Goal: Task Accomplishment & Management: Use online tool/utility

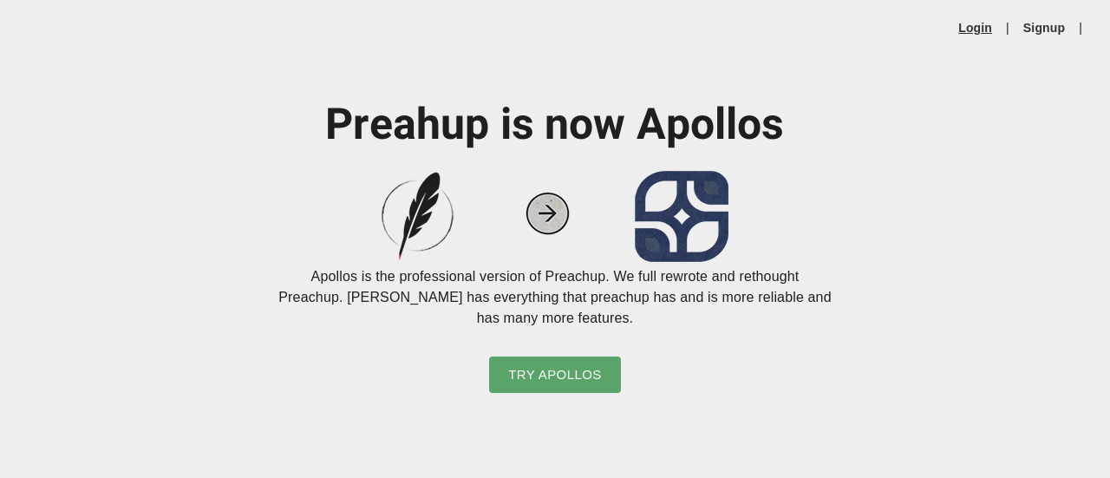
click at [978, 25] on link "Login" at bounding box center [975, 27] width 34 height 17
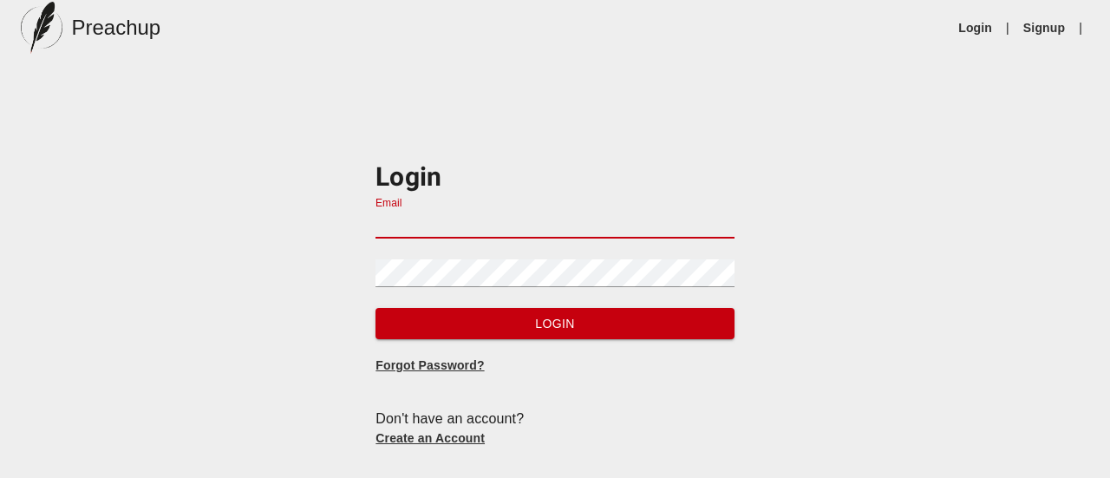
click at [621, 223] on input "Email" at bounding box center [555, 225] width 358 height 28
type input "[EMAIL_ADDRESS][DOMAIN_NAME]"
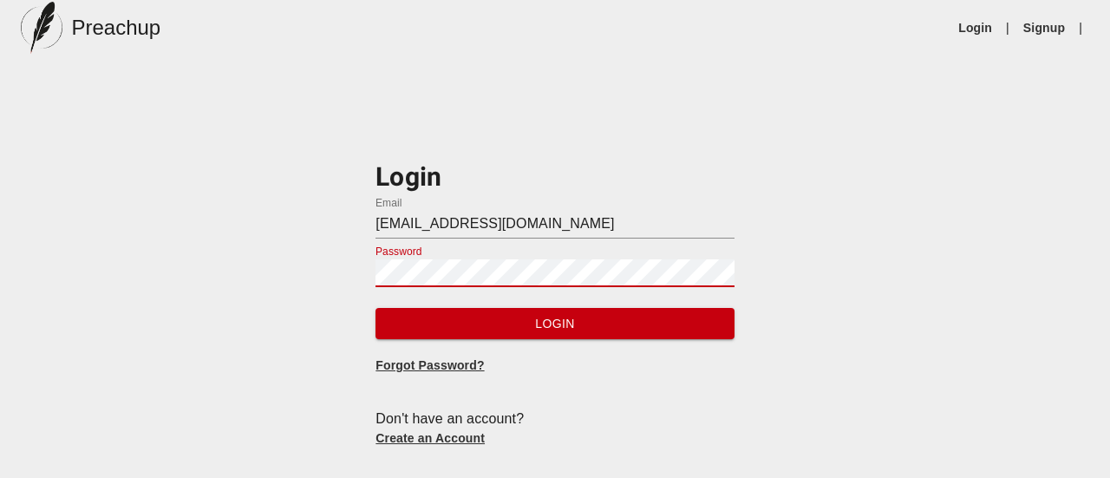
click at [376, 308] on button "Login" at bounding box center [555, 324] width 358 height 32
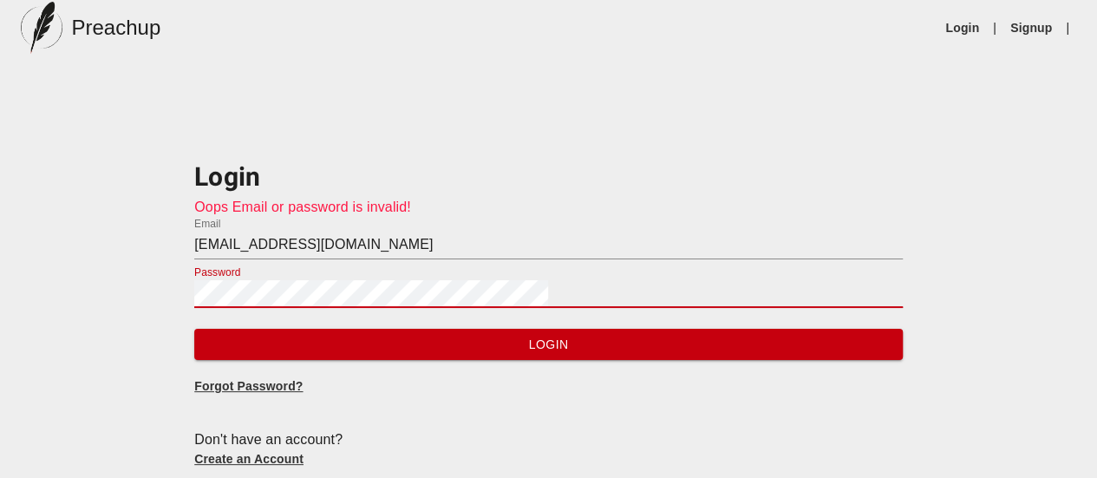
click at [194, 329] on button "Login" at bounding box center [548, 345] width 709 height 32
click at [193, 272] on div "Login Oops Email or password is invalid! Email [EMAIL_ADDRESS][DOMAIN_NAME] Pas…" at bounding box center [548, 300] width 1097 height 369
click at [194, 329] on button "Login" at bounding box center [548, 345] width 709 height 32
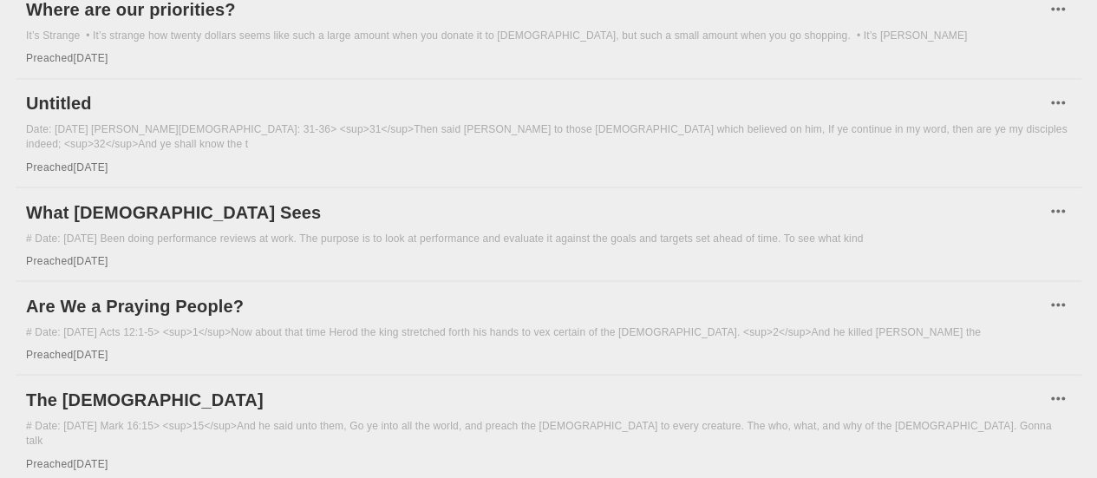
scroll to position [1921, 0]
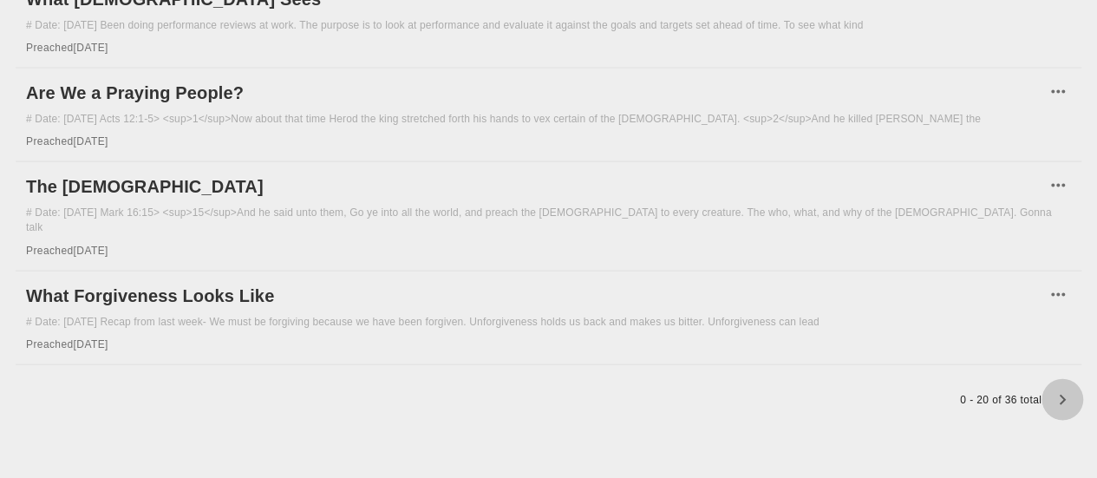
click at [1052, 403] on icon "button" at bounding box center [1062, 399] width 21 height 21
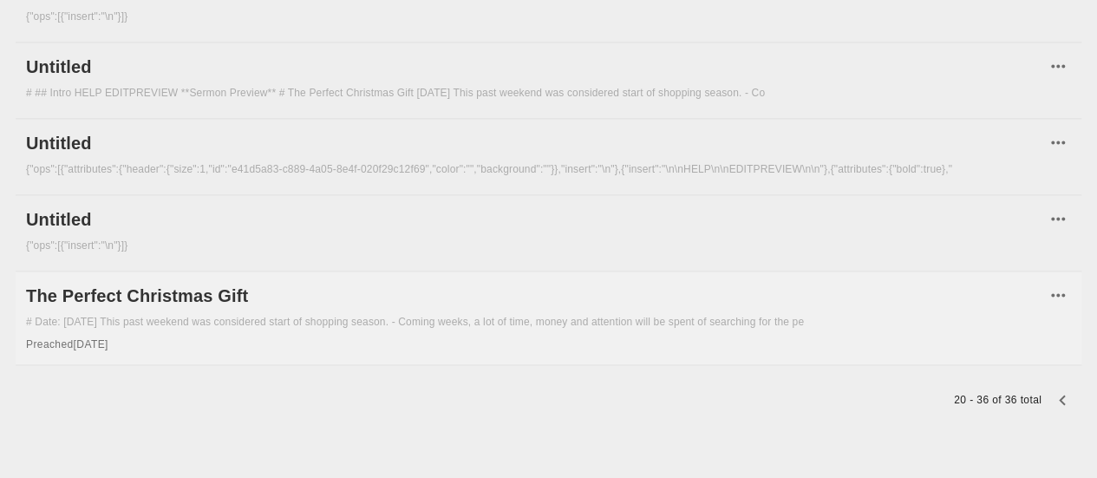
scroll to position [1419, 0]
click at [1052, 398] on icon "button" at bounding box center [1062, 399] width 21 height 21
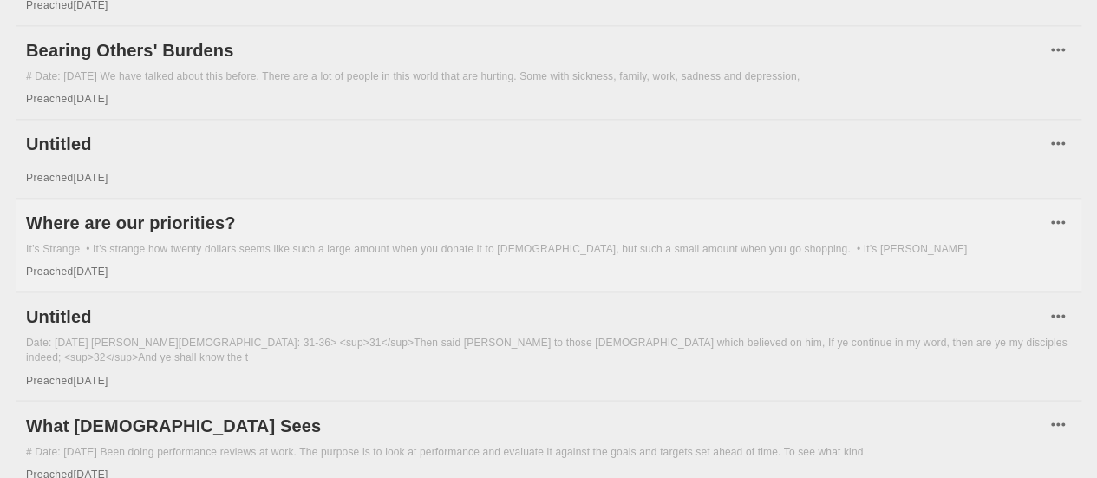
scroll to position [1227, 0]
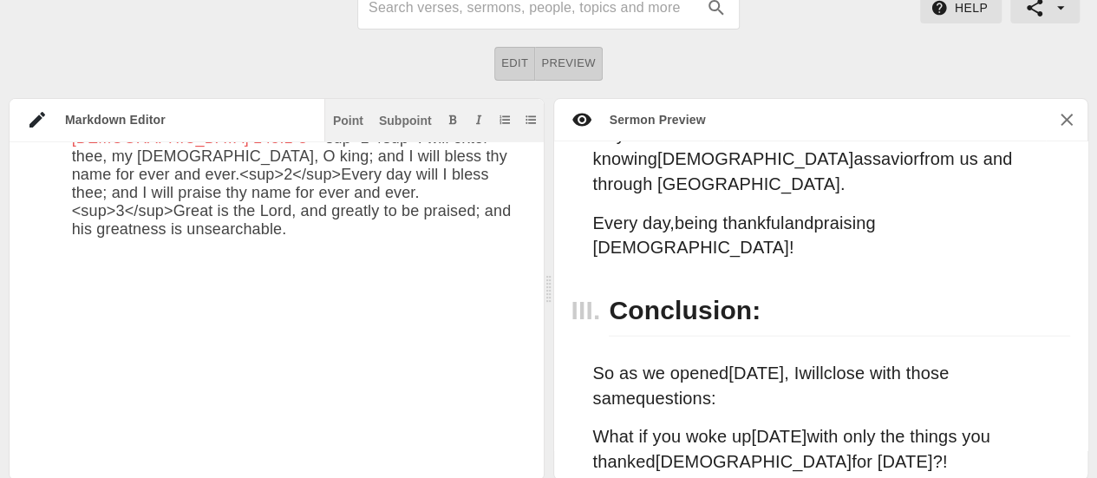
scroll to position [5844, 0]
